Goal: Transaction & Acquisition: Purchase product/service

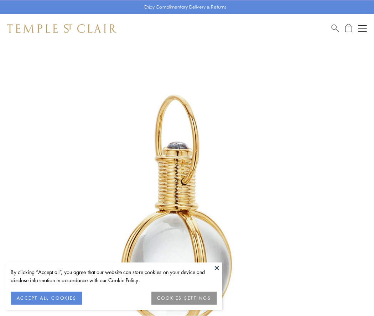
scroll to position [186, 0]
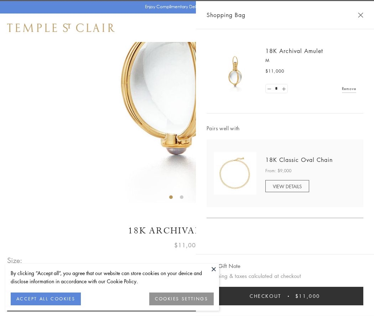
click at [285, 296] on button "Checkout $11,000" at bounding box center [285, 296] width 157 height 19
